Goal: Find specific page/section: Find specific page/section

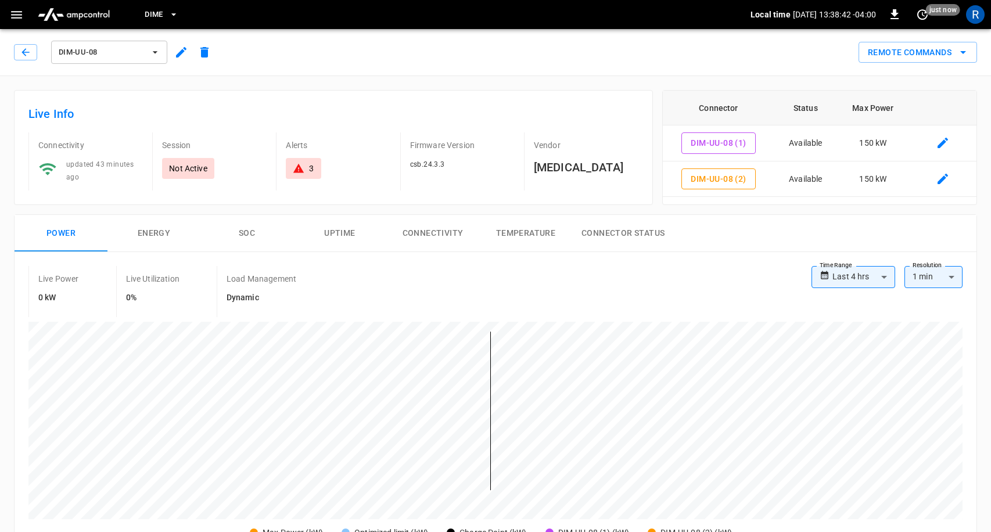
click at [139, 47] on span "DIM-UU-08" at bounding box center [102, 52] width 86 height 13
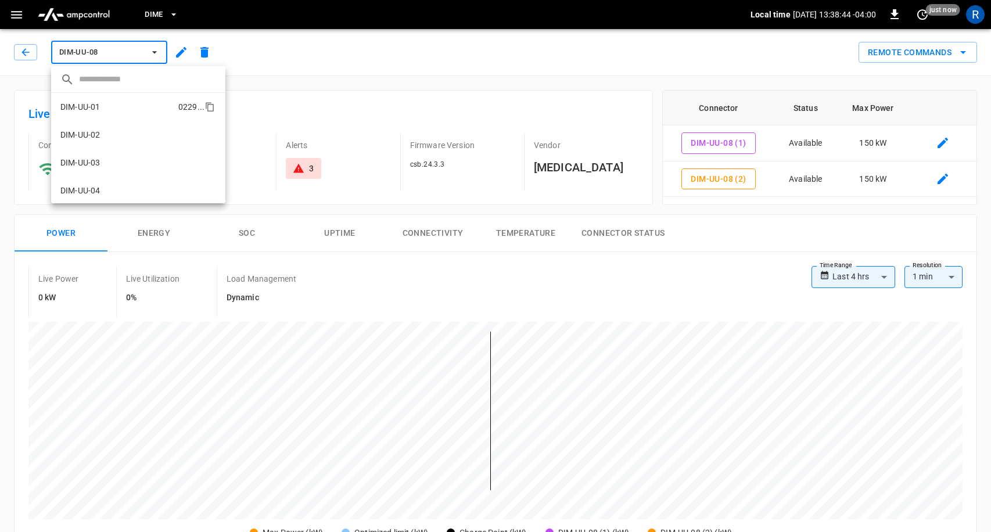
click at [99, 109] on p "DIM-UU-01" at bounding box center [80, 107] width 40 height 12
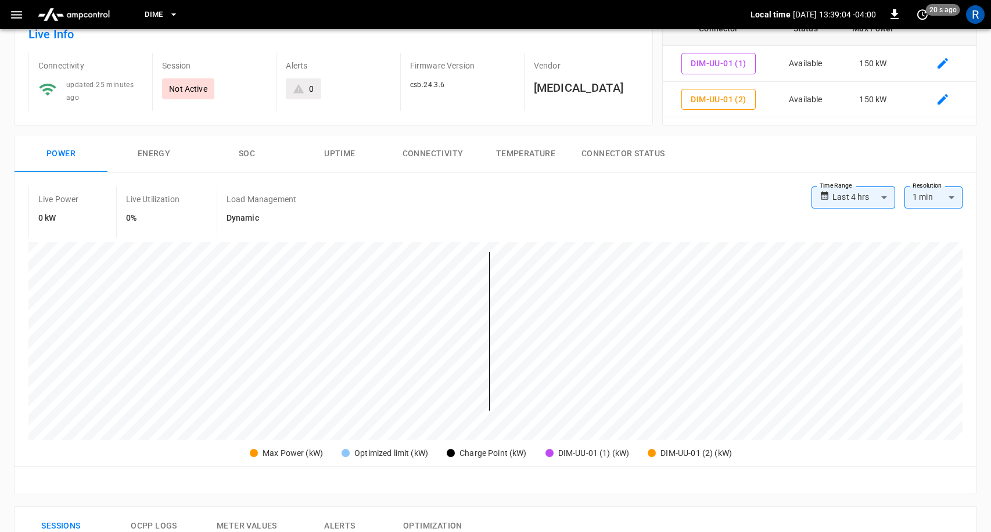
scroll to position [81, 0]
click at [857, 195] on body "**********" at bounding box center [495, 465] width 991 height 1092
click at [471, 424] on div at bounding box center [495, 266] width 991 height 532
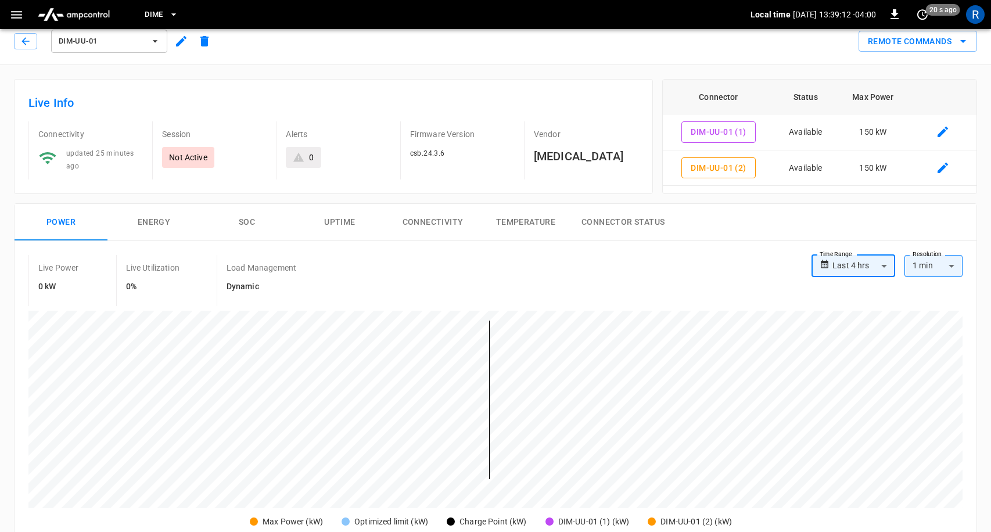
scroll to position [0, 0]
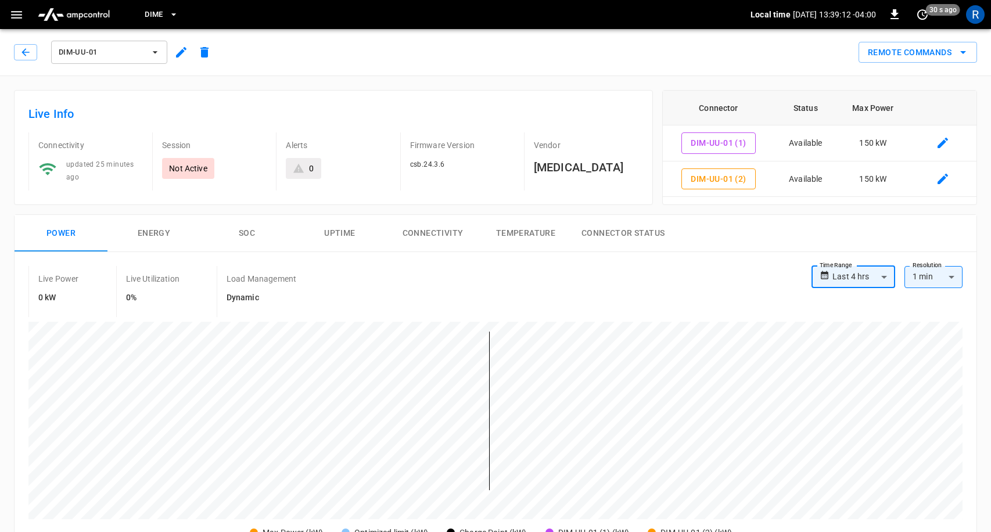
click at [133, 56] on span "DIM-UU-01" at bounding box center [102, 52] width 86 height 13
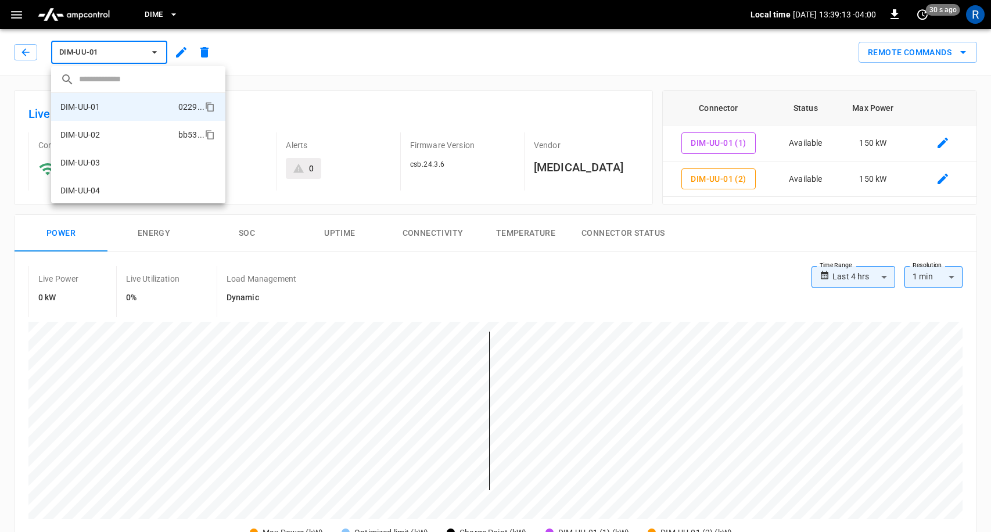
click at [107, 128] on li "DIM-UU-02 bb53 ..." at bounding box center [138, 135] width 174 height 28
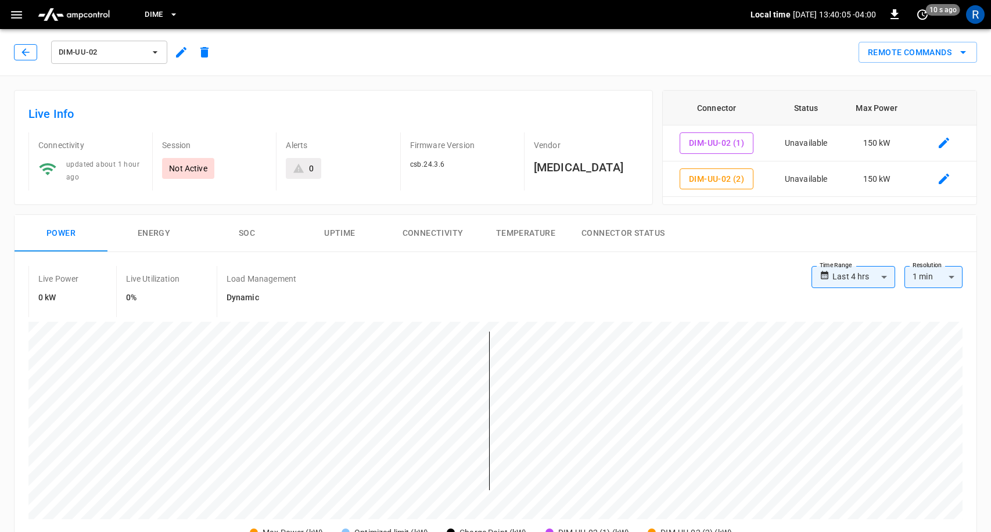
click at [30, 57] on icon "button" at bounding box center [26, 52] width 12 height 12
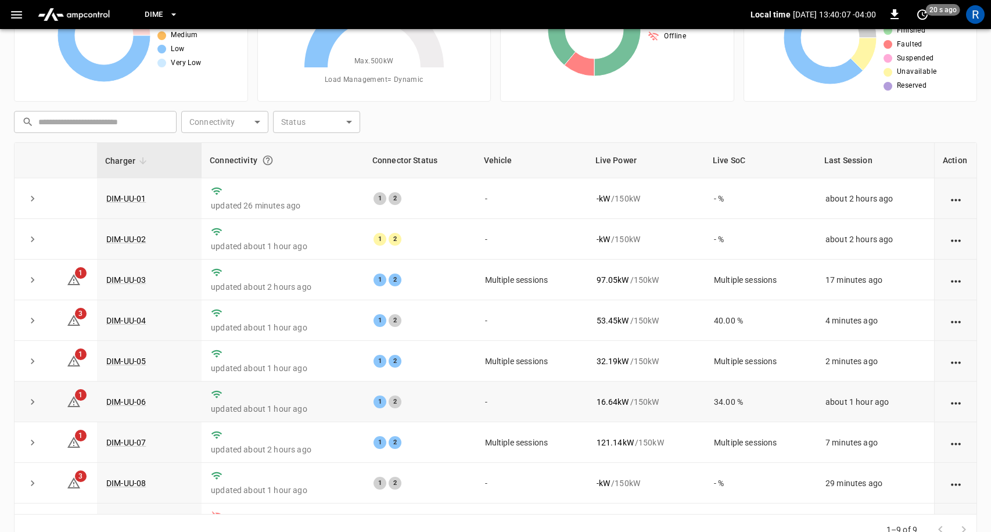
scroll to position [33, 0]
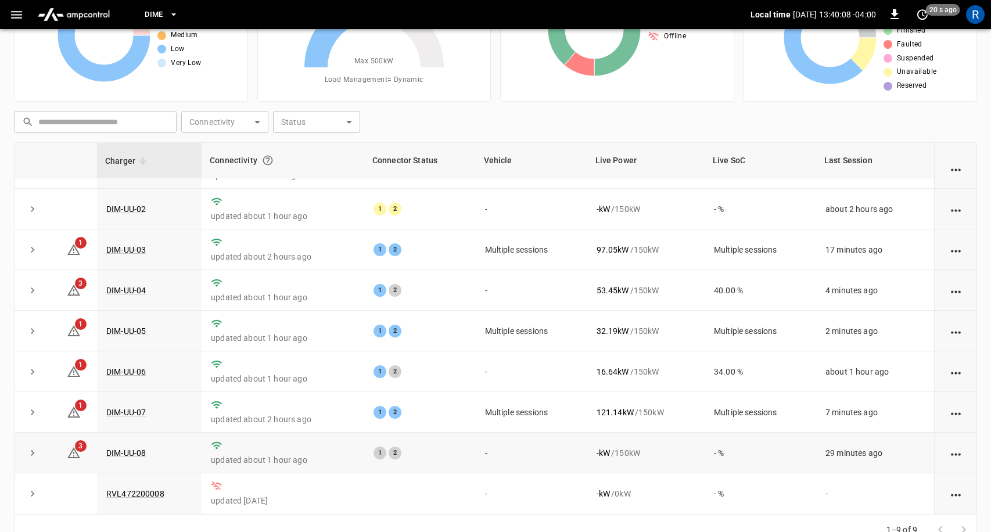
click at [123, 444] on td "DIM-UU-08" at bounding box center [149, 453] width 105 height 41
click at [125, 450] on link "DIM-UU-08" at bounding box center [126, 453] width 44 height 14
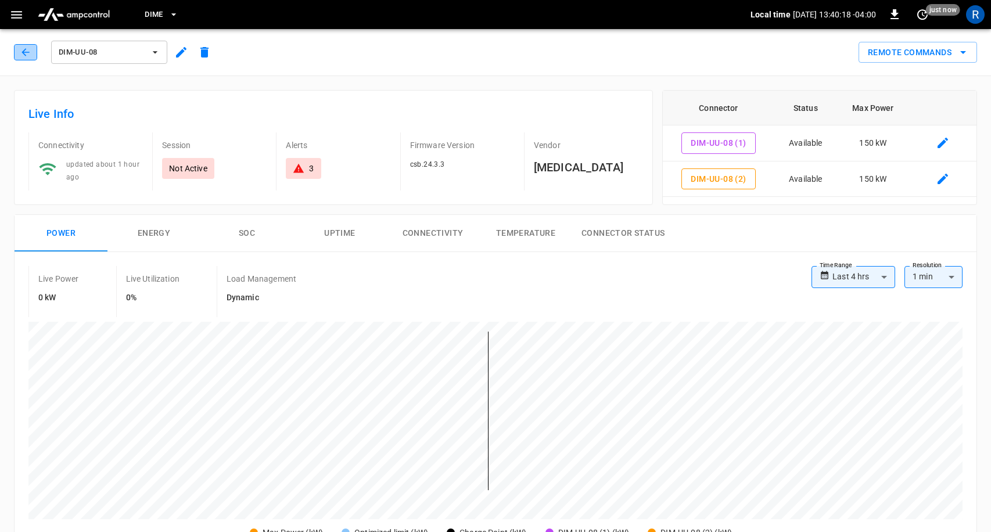
click at [20, 55] on icon "button" at bounding box center [26, 52] width 12 height 12
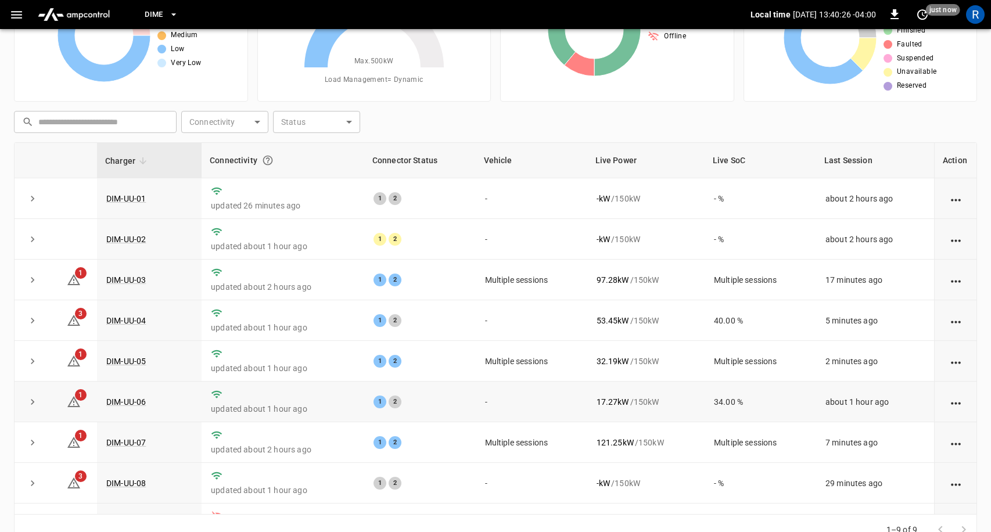
scroll to position [33, 0]
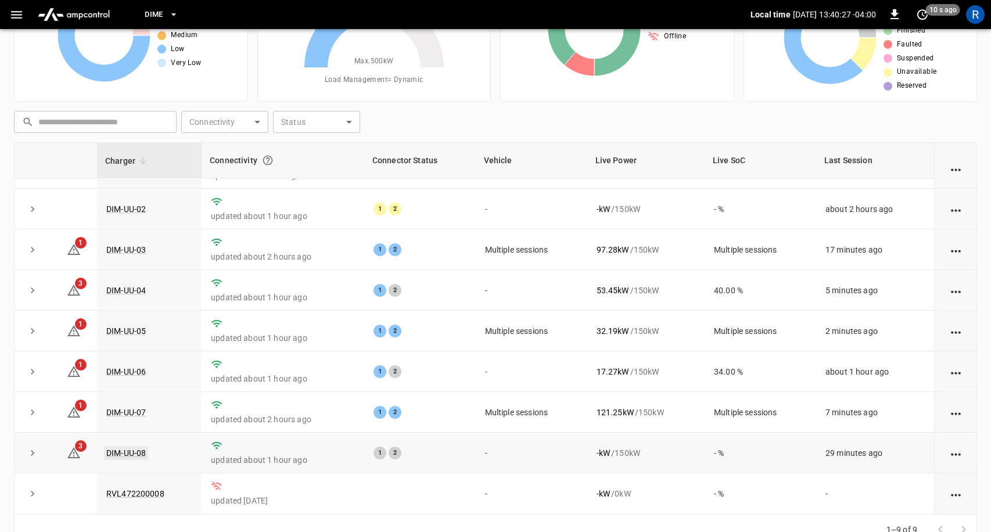
click at [130, 448] on link "DIM-UU-08" at bounding box center [126, 453] width 44 height 14
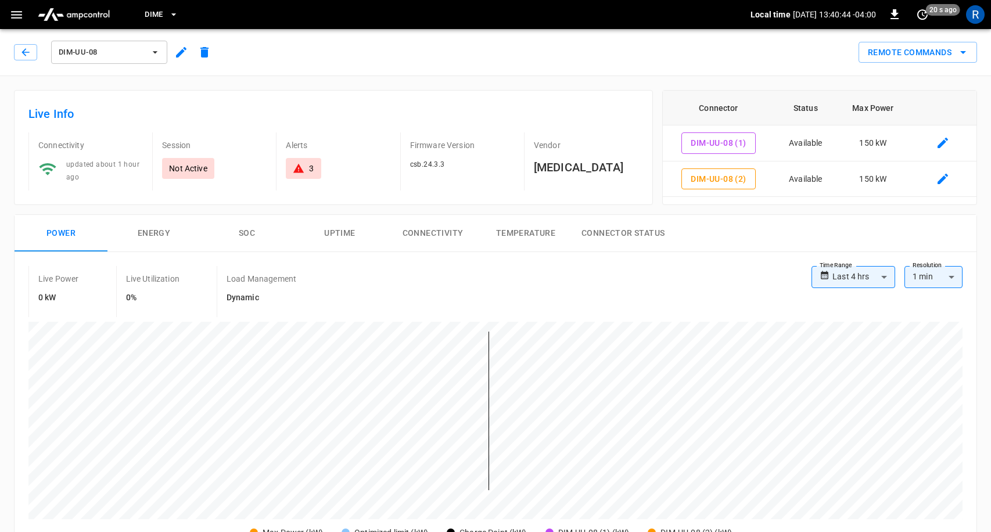
click at [106, 51] on span "DIM-UU-08" at bounding box center [102, 52] width 86 height 13
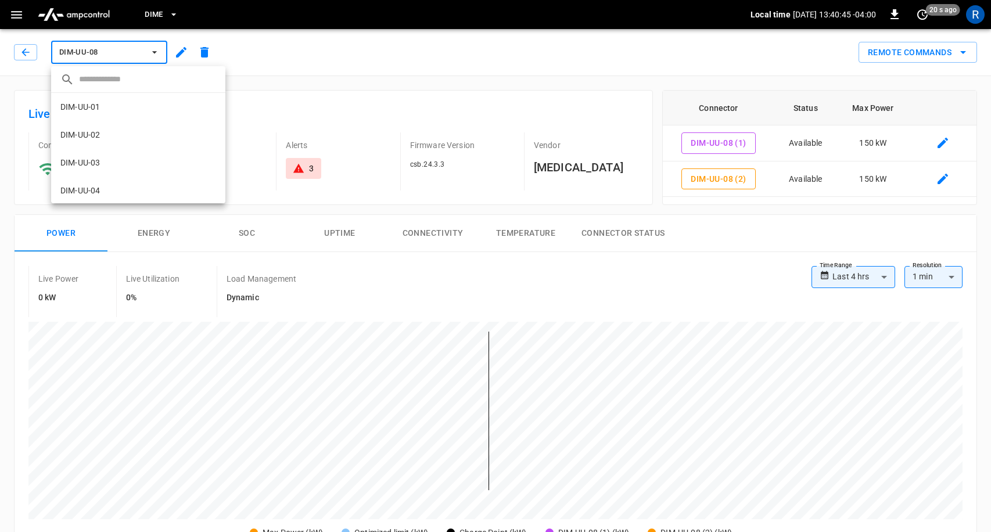
scroll to position [141, 0]
click at [268, 49] on div at bounding box center [495, 266] width 991 height 532
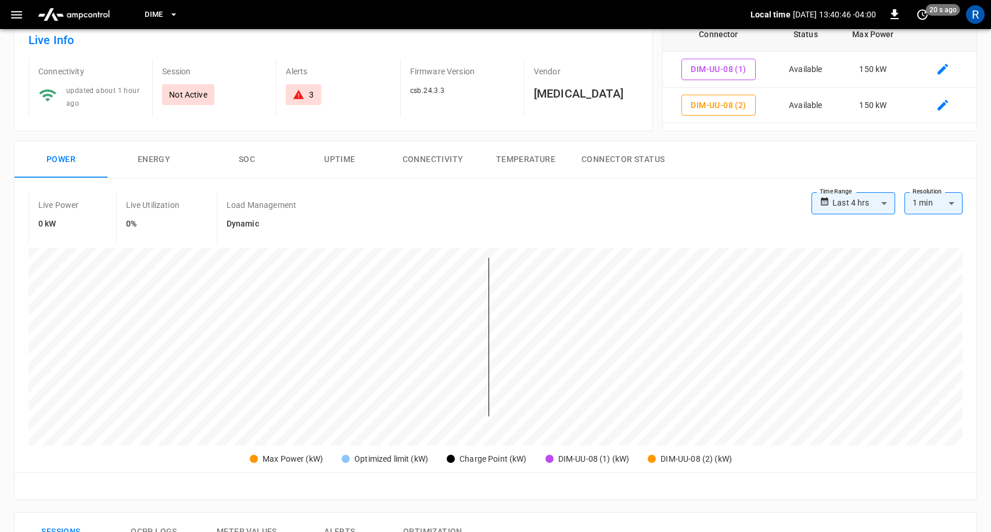
scroll to position [78, 0]
